Goal: Task Accomplishment & Management: Use online tool/utility

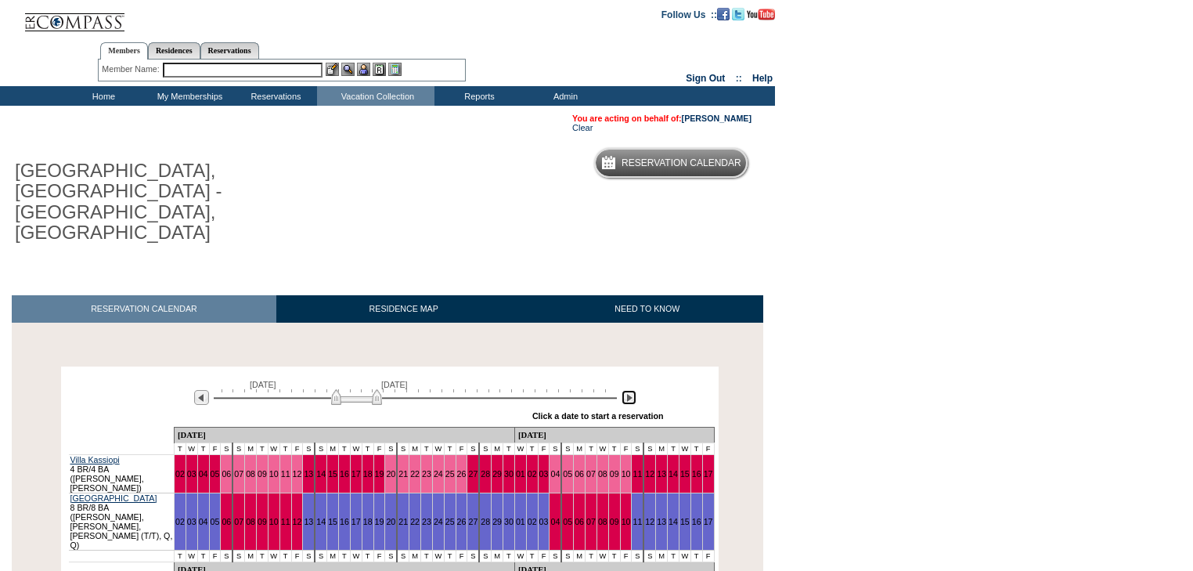
click at [623, 390] on img at bounding box center [628, 397] width 15 height 15
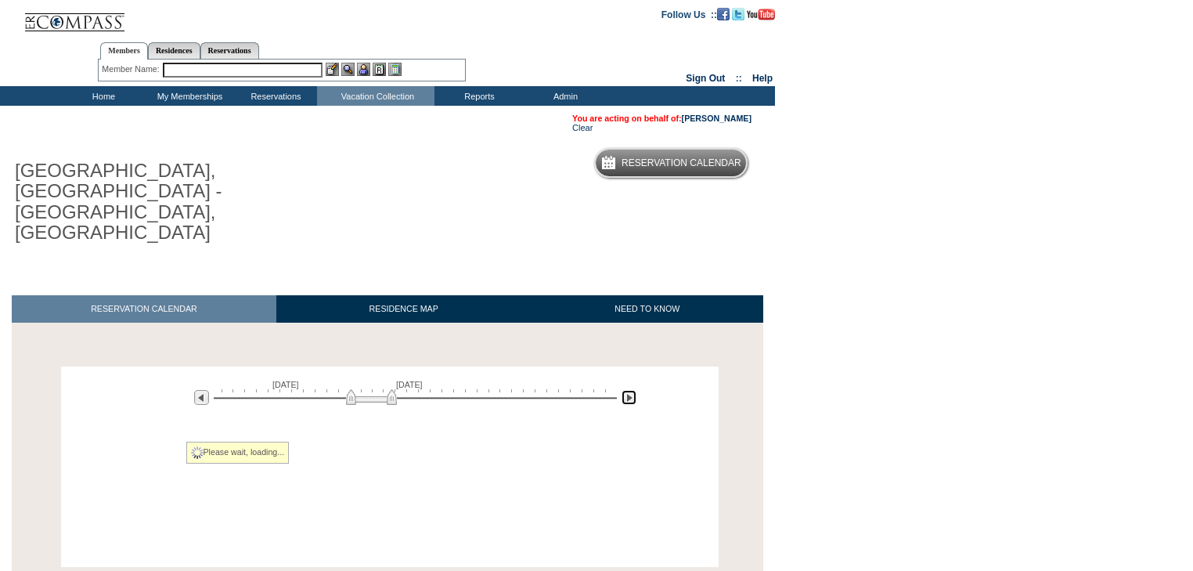
click at [623, 390] on img at bounding box center [628, 397] width 15 height 15
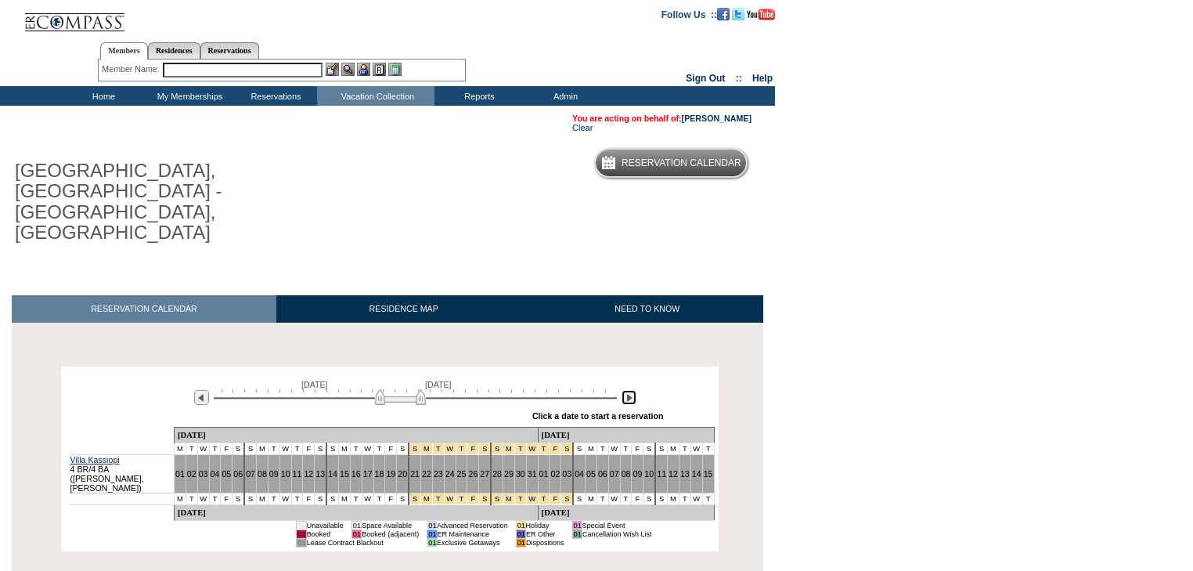
click at [623, 390] on img at bounding box center [628, 397] width 15 height 15
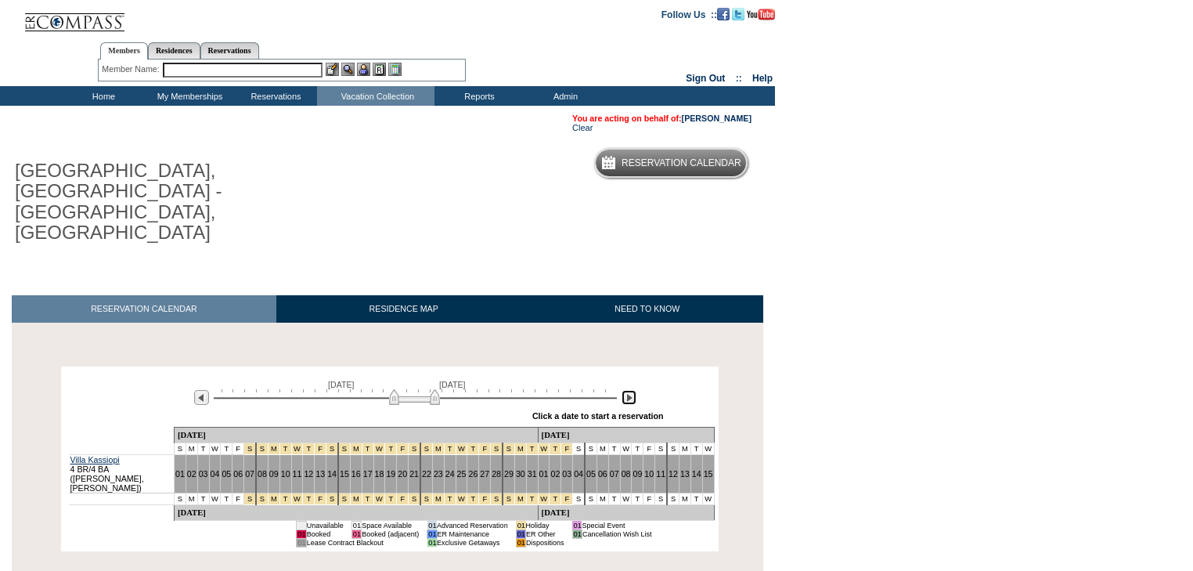
click at [623, 390] on img at bounding box center [628, 397] width 15 height 15
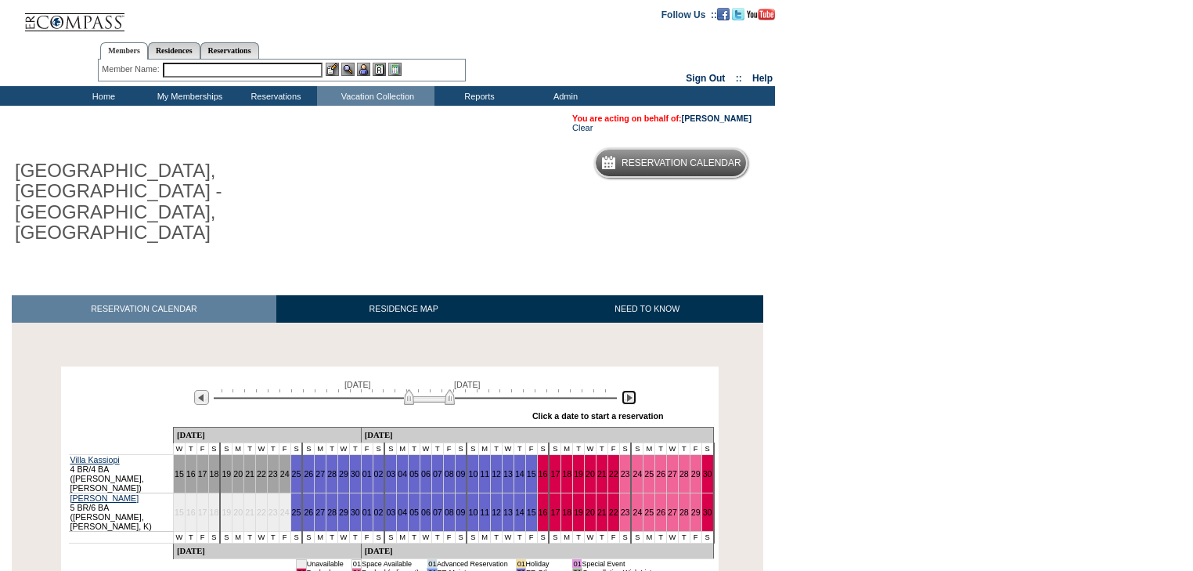
click at [623, 390] on img at bounding box center [628, 397] width 15 height 15
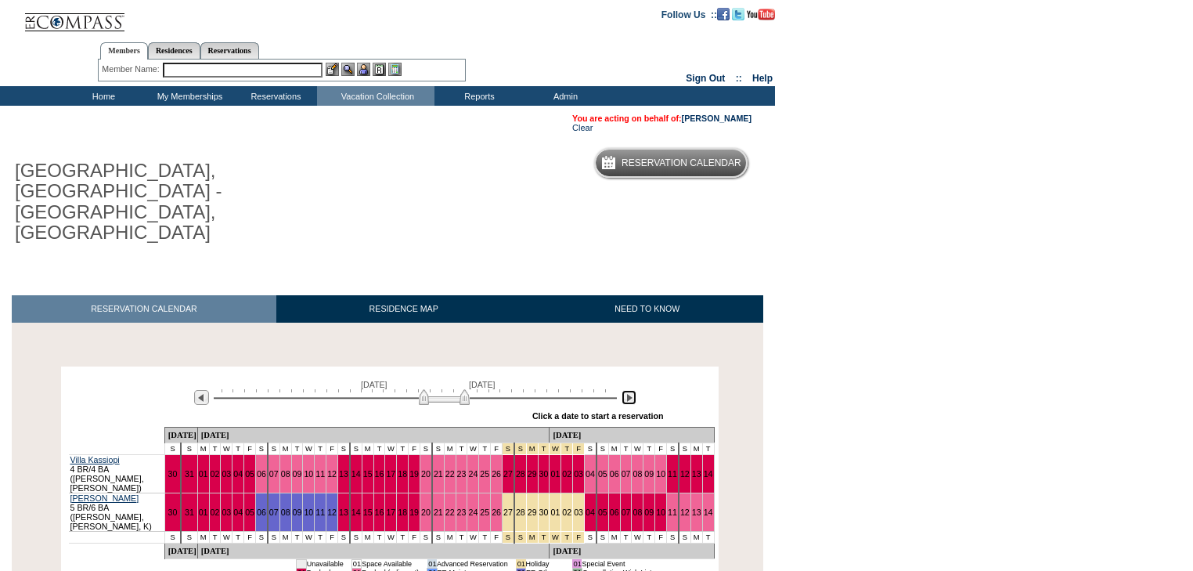
click at [623, 390] on img at bounding box center [628, 397] width 15 height 15
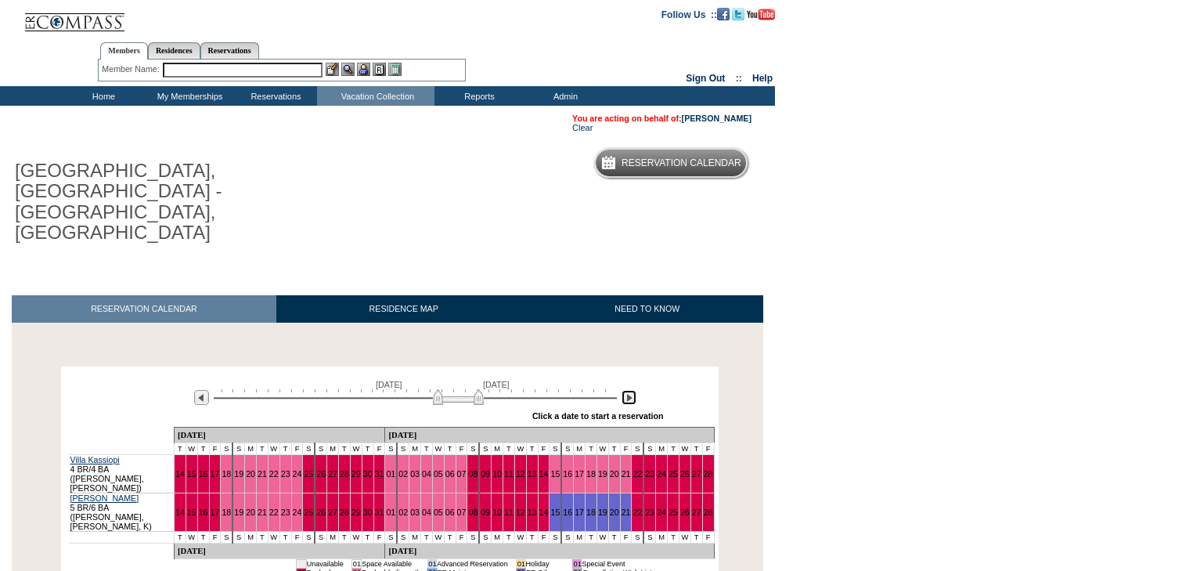
click at [623, 390] on img at bounding box center [628, 397] width 15 height 15
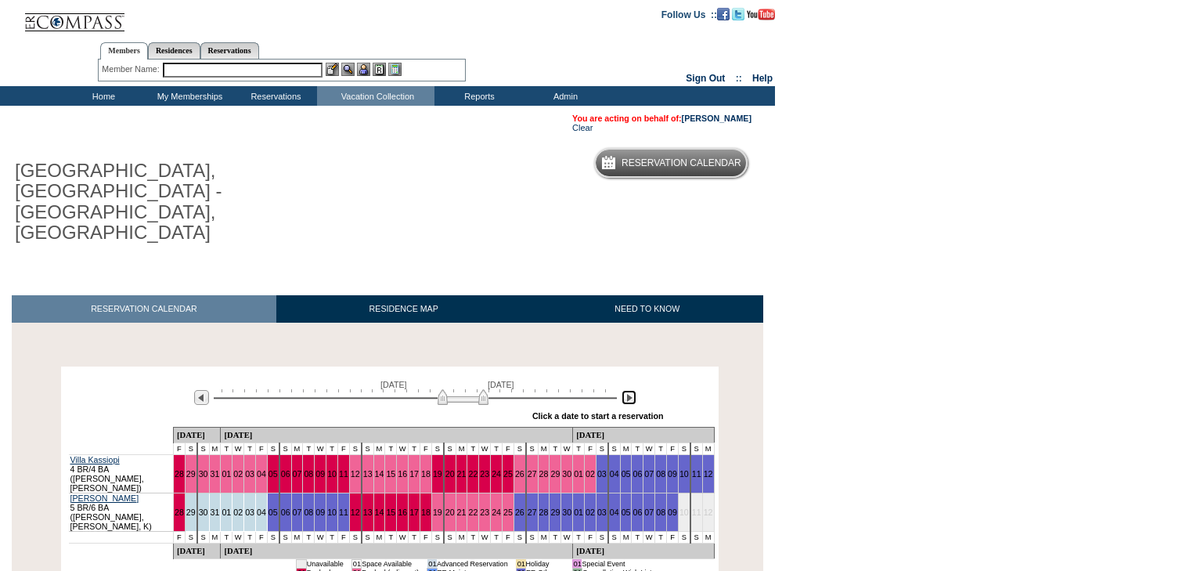
drag, startPoint x: 492, startPoint y: 334, endPoint x: 481, endPoint y: 334, distance: 10.2
click at [481, 389] on img at bounding box center [463, 397] width 51 height 16
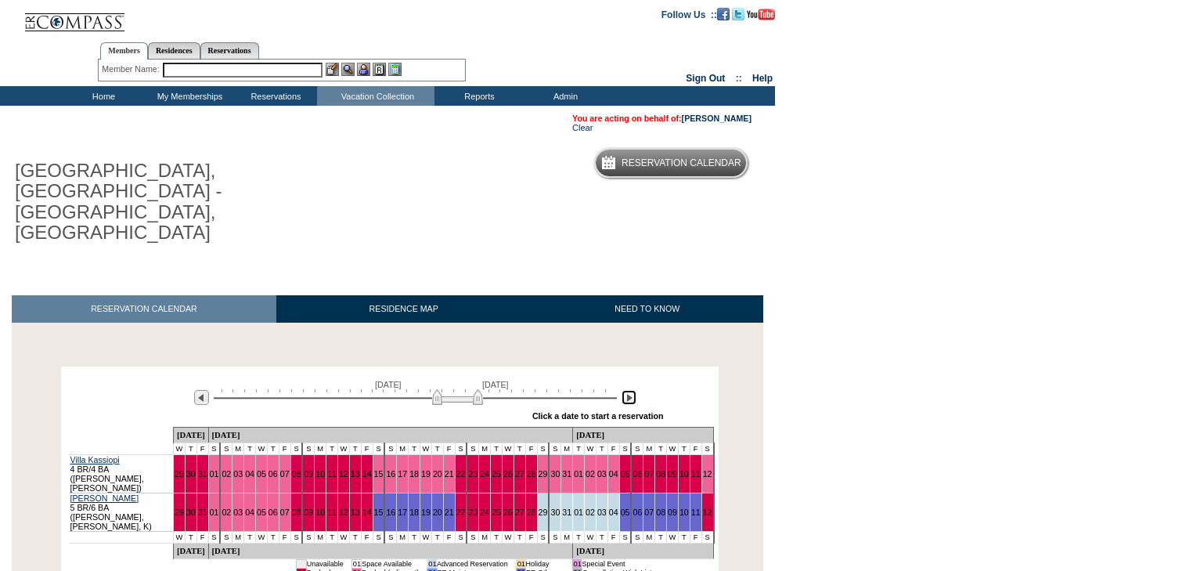
drag, startPoint x: 481, startPoint y: 334, endPoint x: 473, endPoint y: 336, distance: 8.8
click at [473, 389] on img at bounding box center [457, 397] width 51 height 16
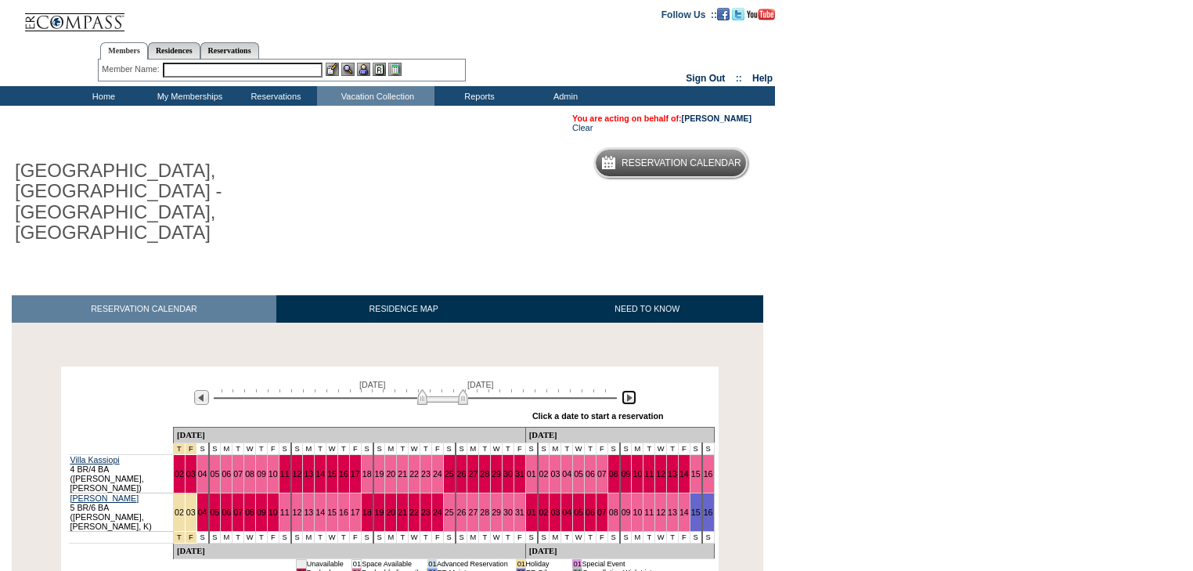
drag, startPoint x: 470, startPoint y: 334, endPoint x: 455, endPoint y: 335, distance: 15.7
click at [456, 389] on img at bounding box center [442, 397] width 51 height 16
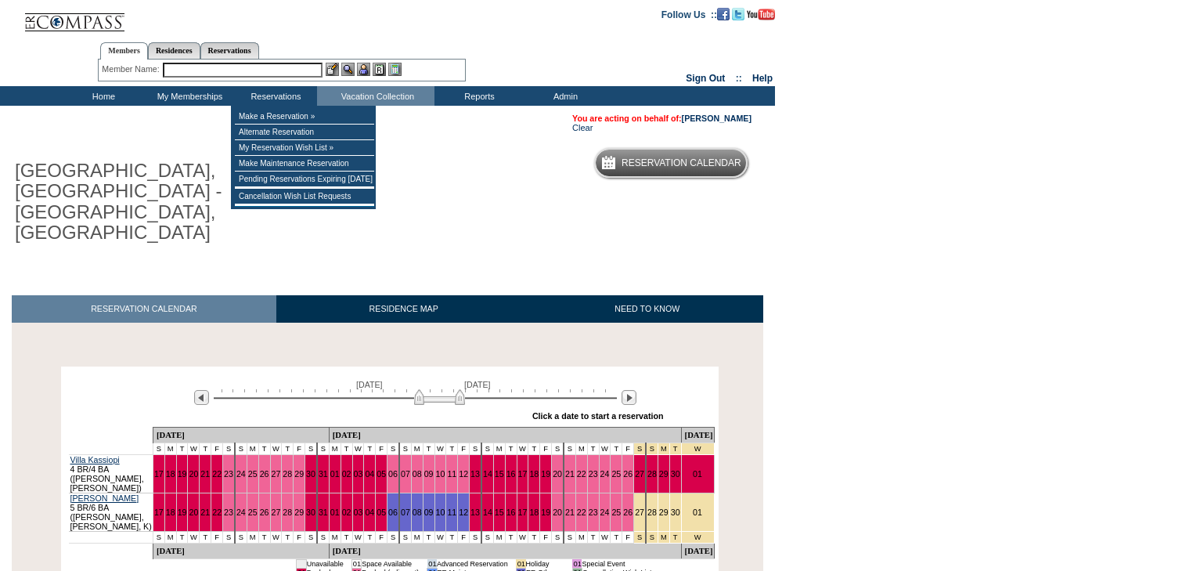
click at [301, 67] on input "text" at bounding box center [243, 70] width 160 height 15
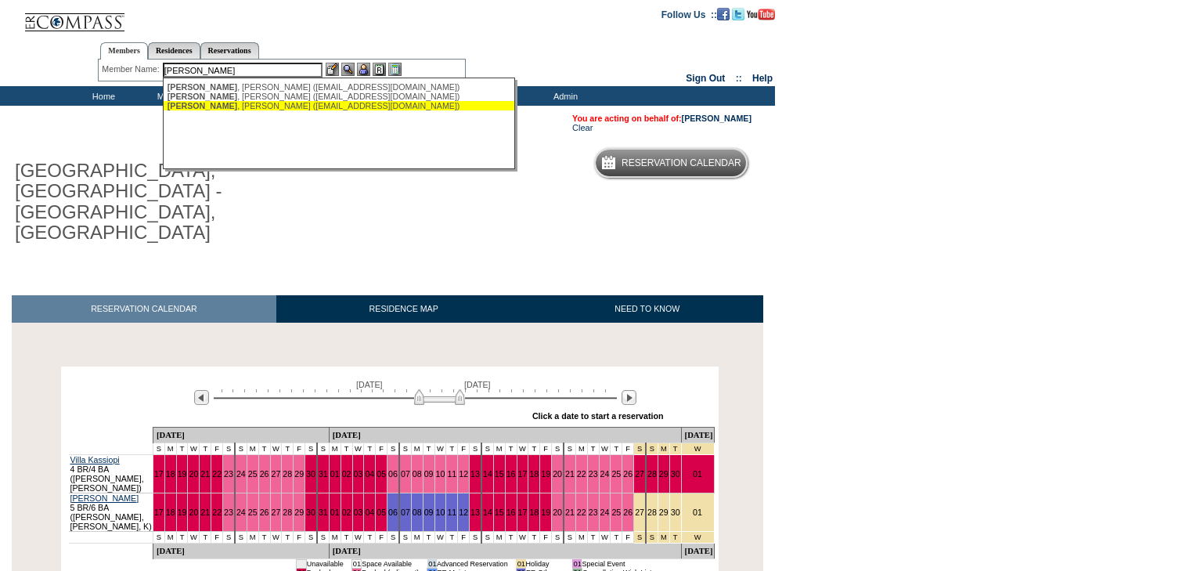
click at [290, 109] on div "[PERSON_NAME] ([EMAIL_ADDRESS][DOMAIN_NAME])" at bounding box center [340, 105] width 344 height 9
type input "[PERSON_NAME] ([EMAIL_ADDRESS][DOMAIN_NAME])"
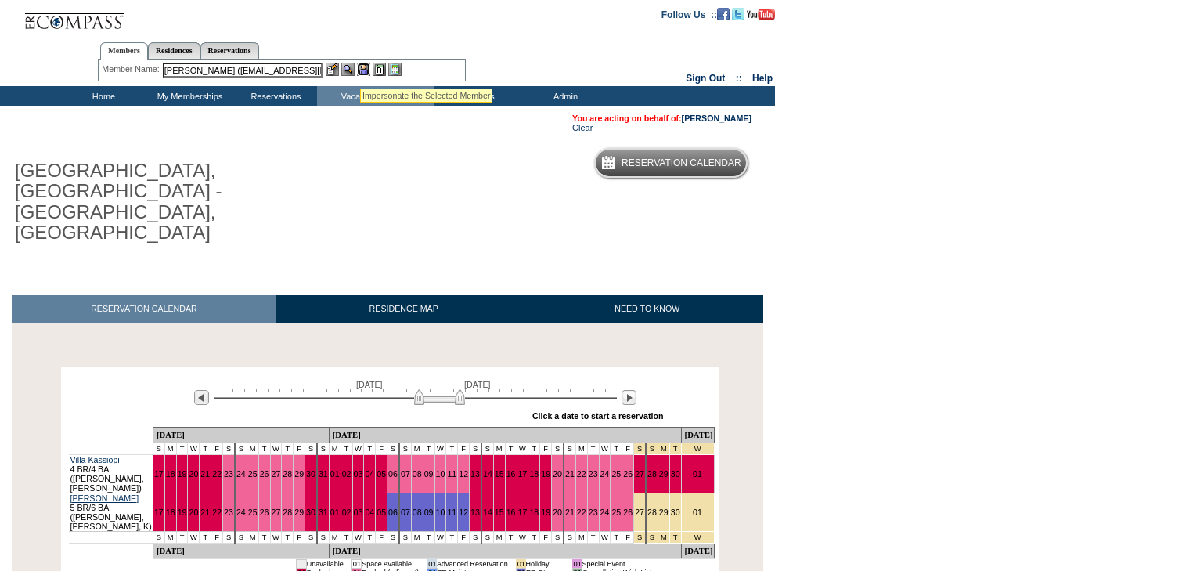
click at [361, 69] on img at bounding box center [363, 69] width 13 height 13
click at [348, 66] on img at bounding box center [347, 69] width 13 height 13
